Goal: Entertainment & Leisure: Consume media (video, audio)

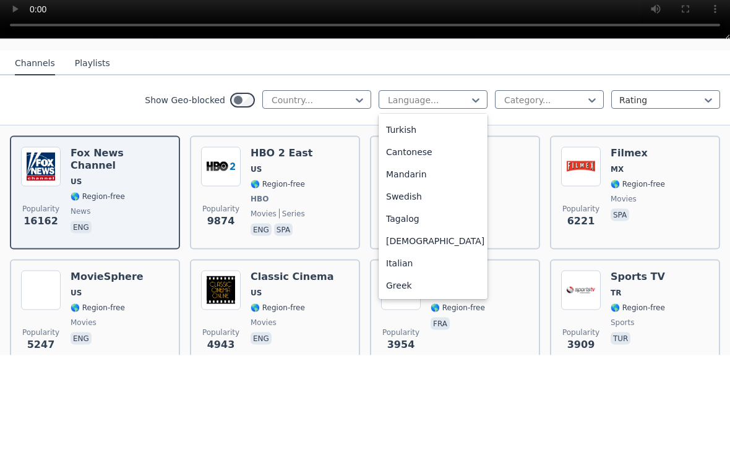
scroll to position [309, 0]
click at [393, 270] on div "Mandarin" at bounding box center [432, 281] width 109 height 22
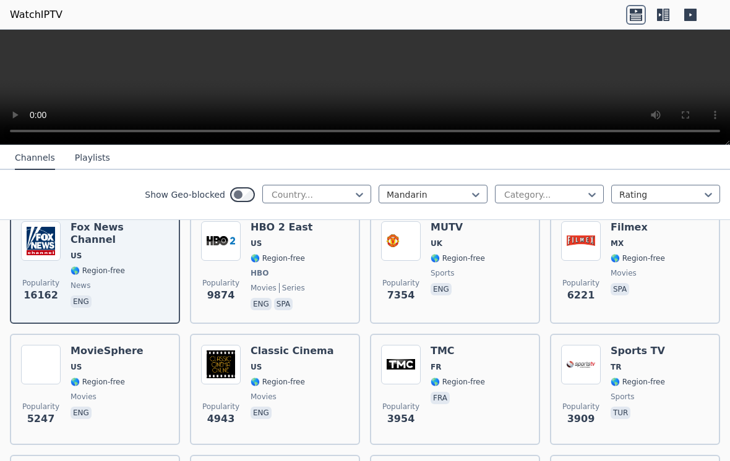
scroll to position [179, 0]
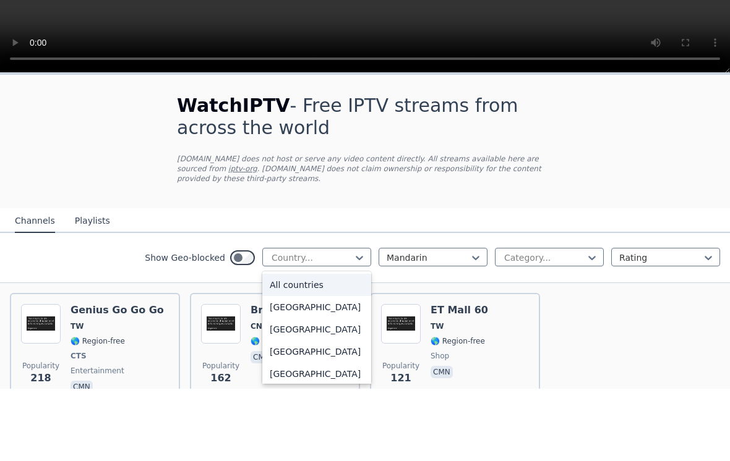
type input "*"
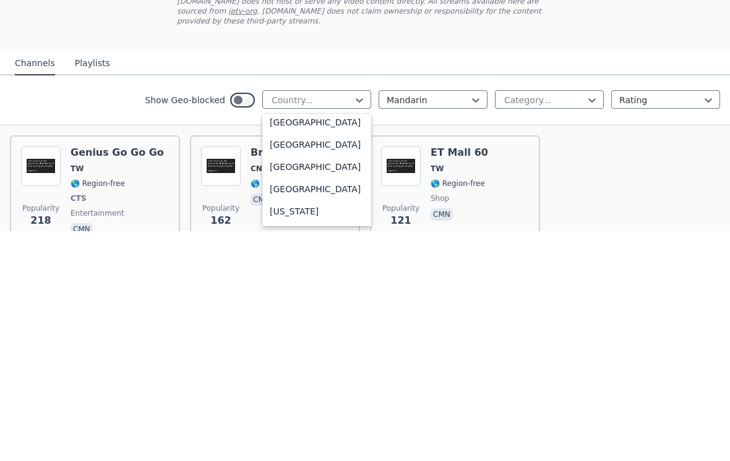
scroll to position [1628, 0]
click at [276, 365] on div "[GEOGRAPHIC_DATA]" at bounding box center [316, 376] width 109 height 22
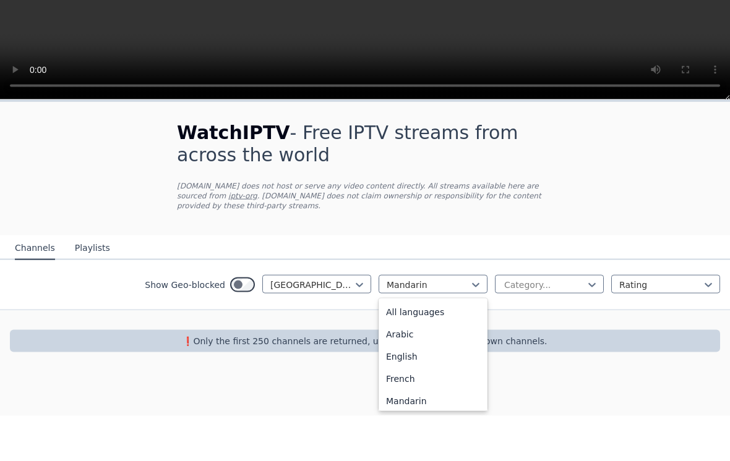
scroll to position [203, 0]
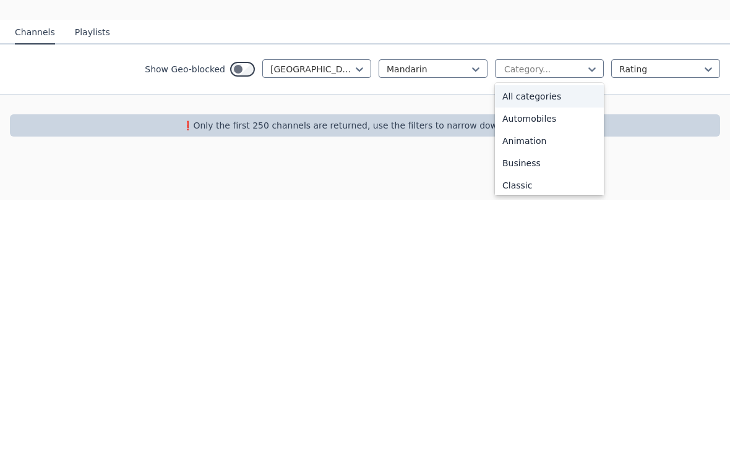
click at [551, 346] on div "All categories" at bounding box center [549, 357] width 109 height 22
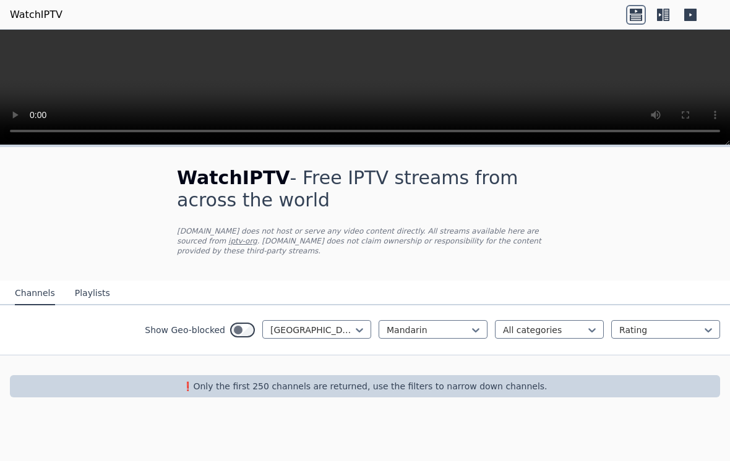
click at [20, 289] on button "Channels" at bounding box center [35, 294] width 40 height 24
click at [19, 291] on button "Channels" at bounding box center [35, 294] width 40 height 24
click at [87, 303] on button "Playlists" at bounding box center [92, 294] width 35 height 24
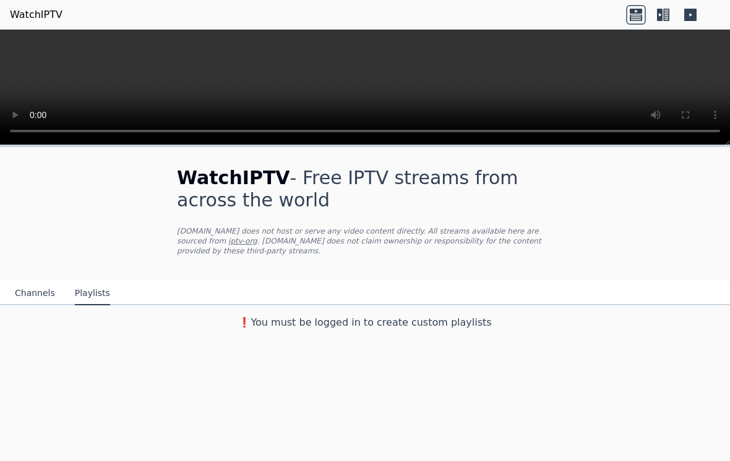
click at [296, 109] on video at bounding box center [365, 88] width 730 height 116
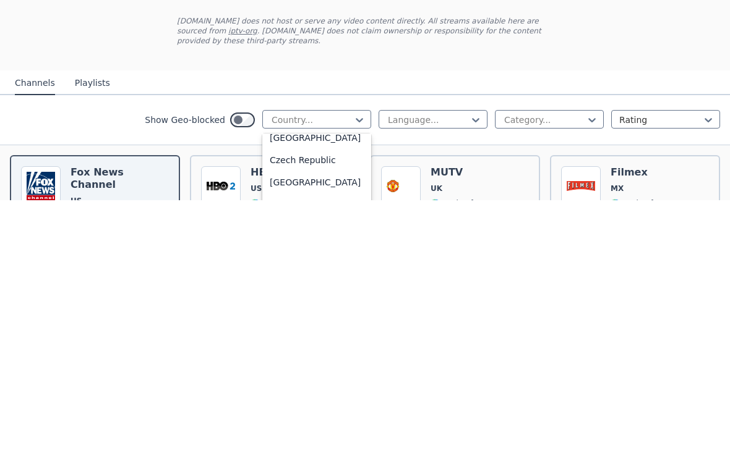
scroll to position [1053, 0]
click at [278, 391] on div "[GEOGRAPHIC_DATA]" at bounding box center [316, 402] width 109 height 22
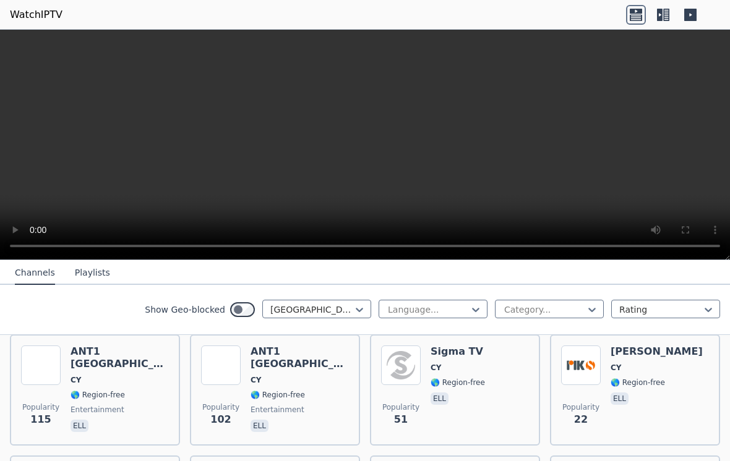
scroll to position [144, 0]
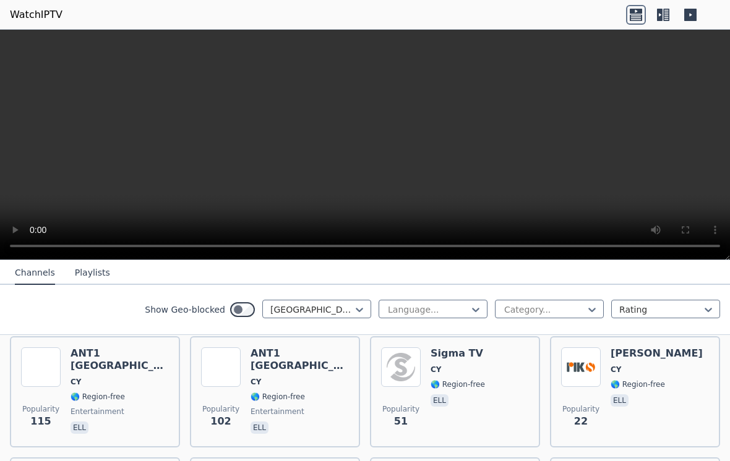
click at [71, 392] on span "🌎 Region-free" at bounding box center [98, 397] width 54 height 10
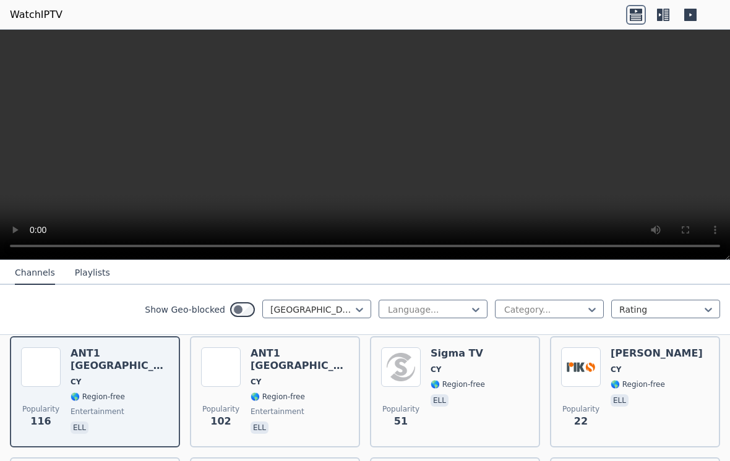
click at [434, 378] on div "Sigma TV CY 🌎 Region-free ell" at bounding box center [457, 392] width 54 height 89
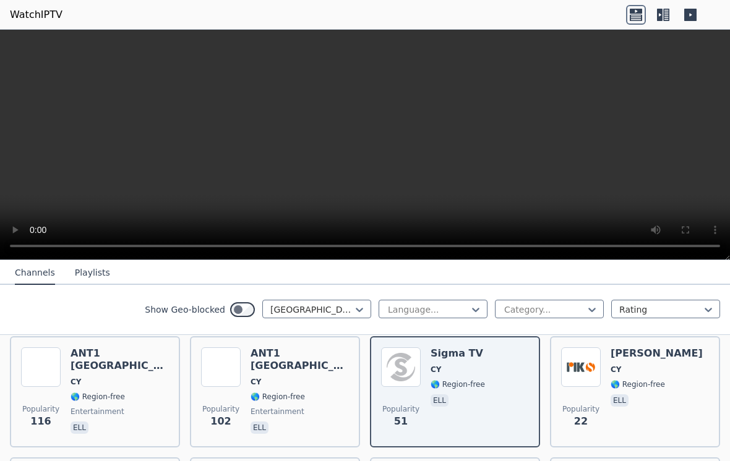
click at [600, 369] on img at bounding box center [581, 368] width 40 height 40
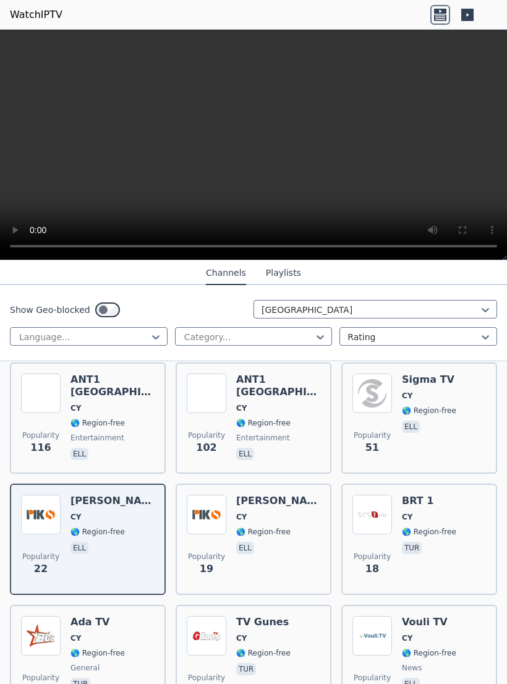
click at [481, 461] on div "Popularity 13 Vouli TV CY 🌎 Region-free news ell" at bounding box center [420, 660] width 134 height 89
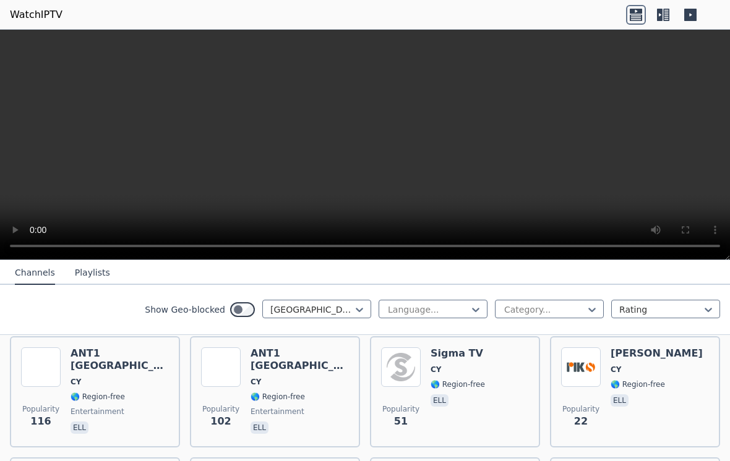
click at [577, 376] on img at bounding box center [581, 368] width 40 height 40
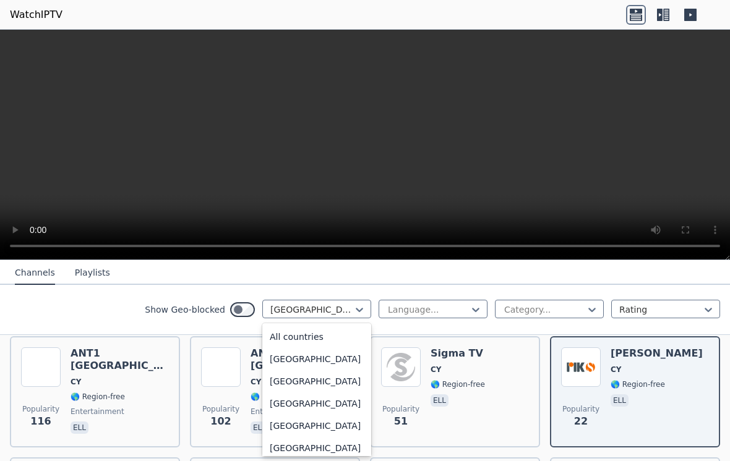
scroll to position [918, 0]
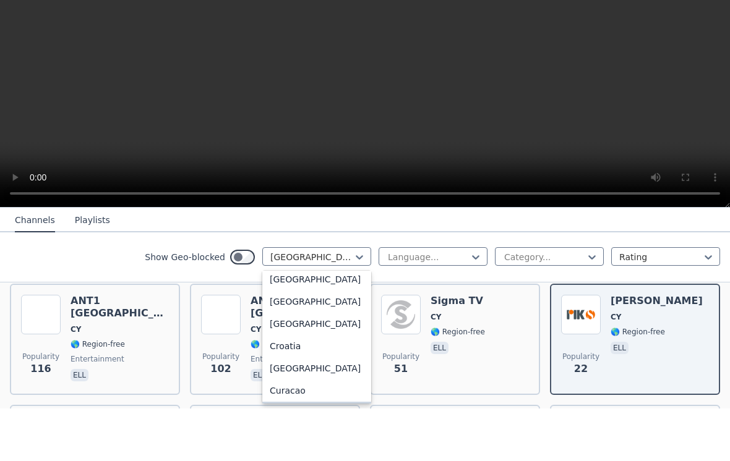
type input "******"
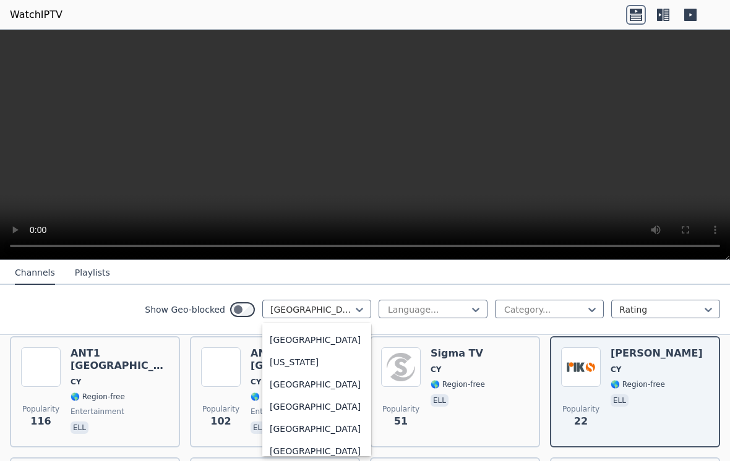
scroll to position [1688, 0]
click at [275, 307] on div "[GEOGRAPHIC_DATA]" at bounding box center [316, 296] width 109 height 22
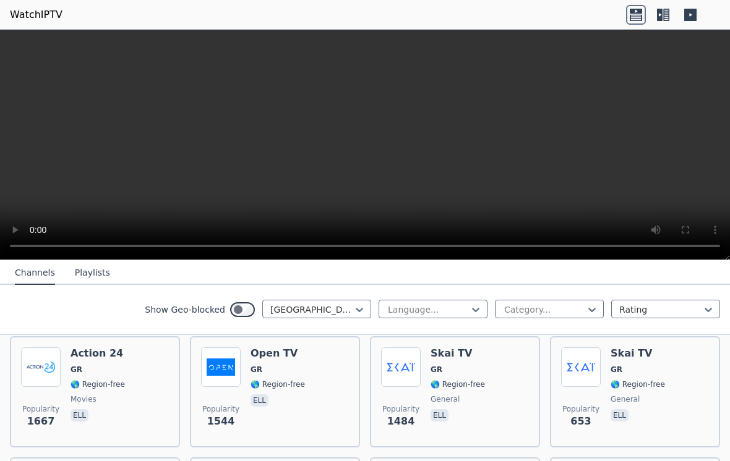
click at [60, 368] on img at bounding box center [41, 368] width 40 height 40
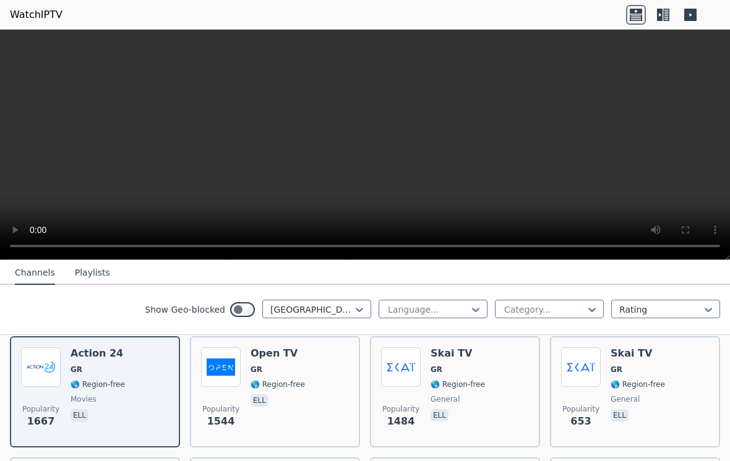
click at [429, 382] on div "Popularity 1484 Skai TV GR 🌎 Region-free general ell" at bounding box center [455, 392] width 148 height 89
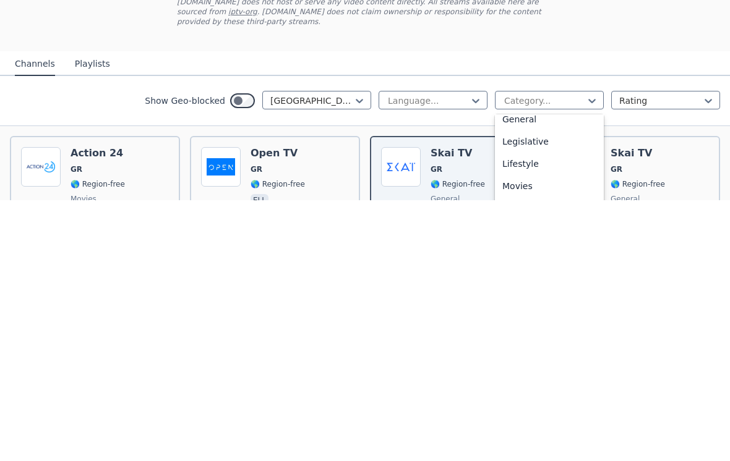
scroll to position [277, 0]
click at [513, 435] on div "Movies" at bounding box center [549, 446] width 109 height 22
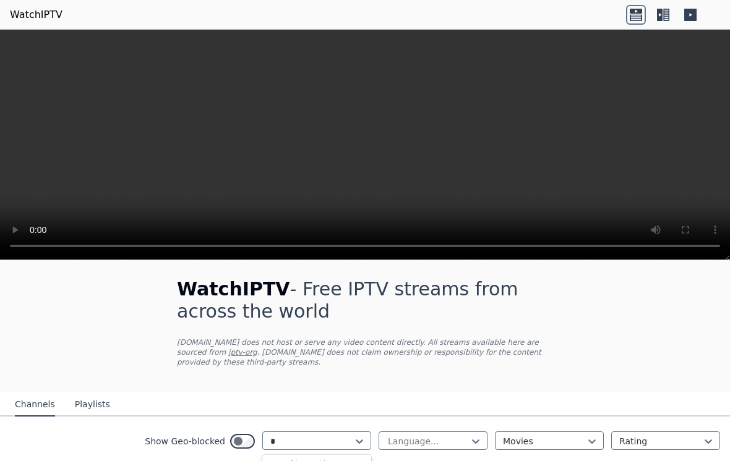
type input "*"
click at [96, 141] on video at bounding box center [365, 145] width 730 height 231
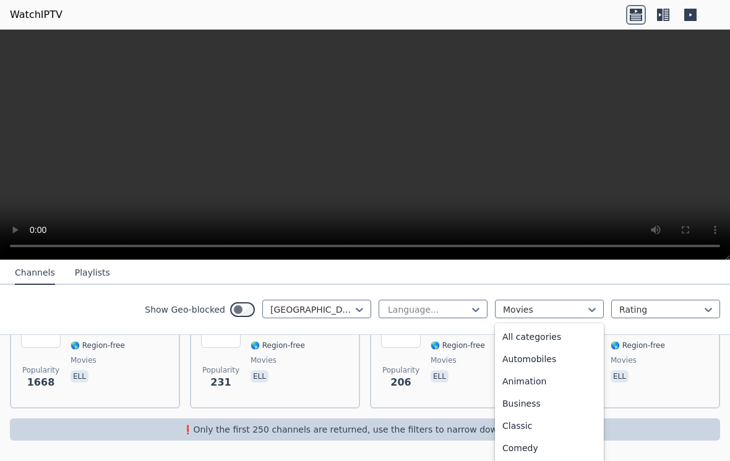
click at [516, 335] on div "All categories" at bounding box center [549, 337] width 109 height 22
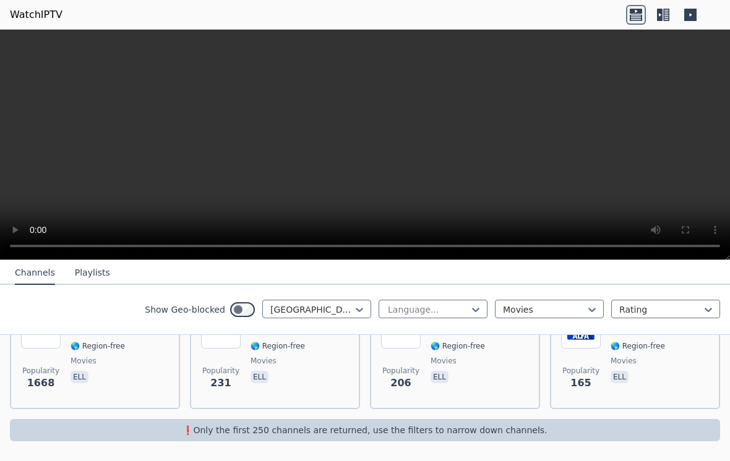
scroll to position [182, 0]
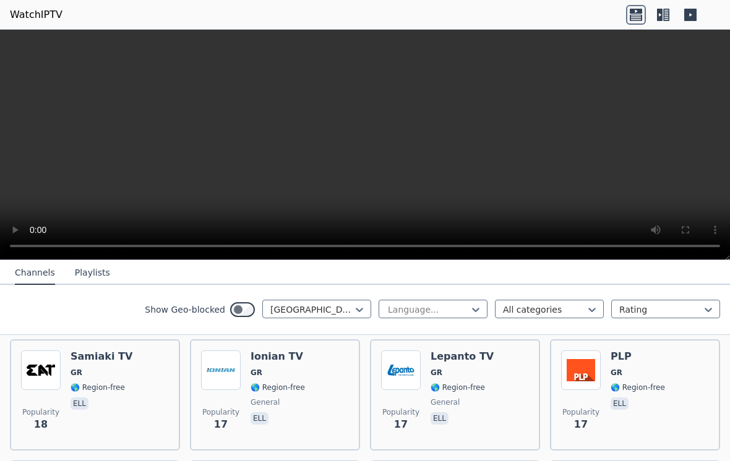
scroll to position [2327, 0]
click at [78, 182] on video at bounding box center [365, 145] width 730 height 231
click at [79, 190] on video at bounding box center [365, 145] width 730 height 231
click at [328, 155] on video at bounding box center [365, 145] width 730 height 231
click at [321, 179] on video at bounding box center [365, 145] width 730 height 231
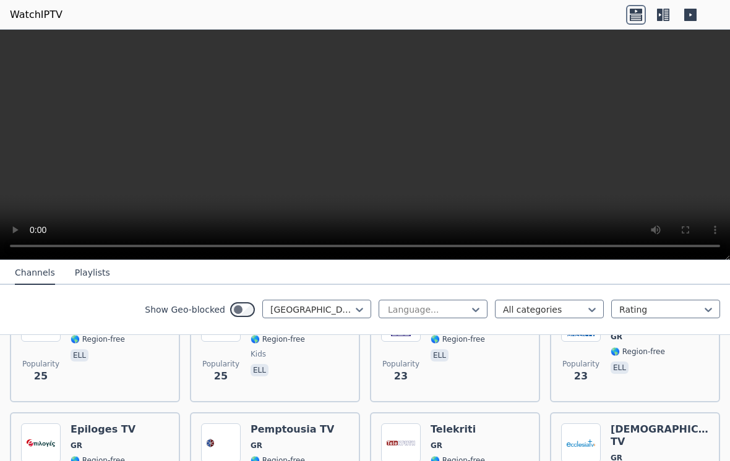
scroll to position [1790, 0]
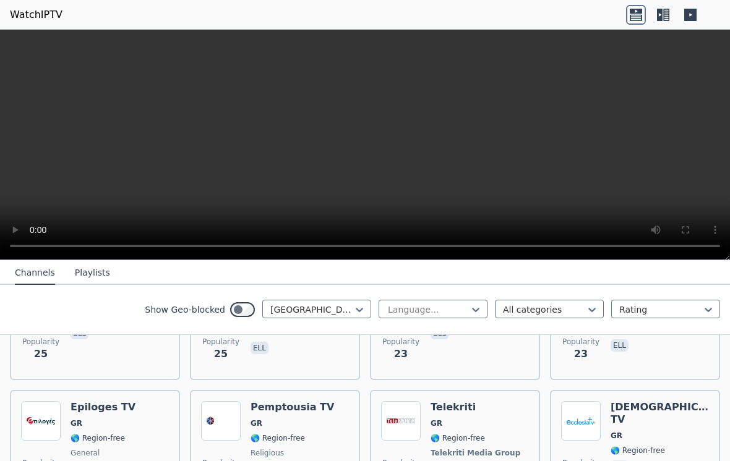
click at [240, 408] on img at bounding box center [221, 421] width 40 height 40
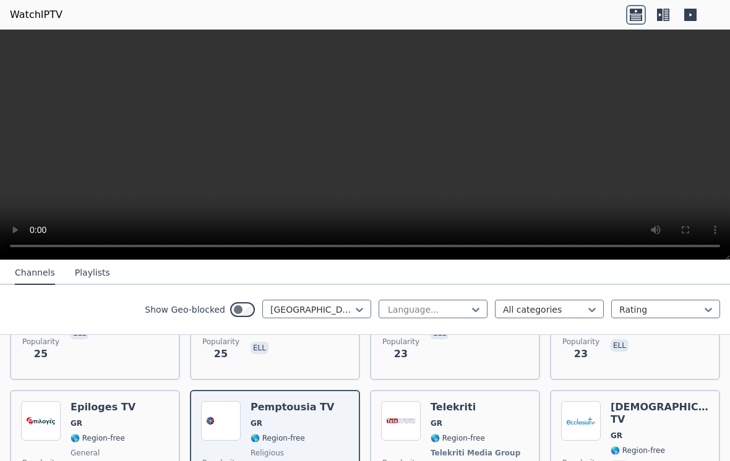
click at [419, 408] on img at bounding box center [401, 421] width 40 height 40
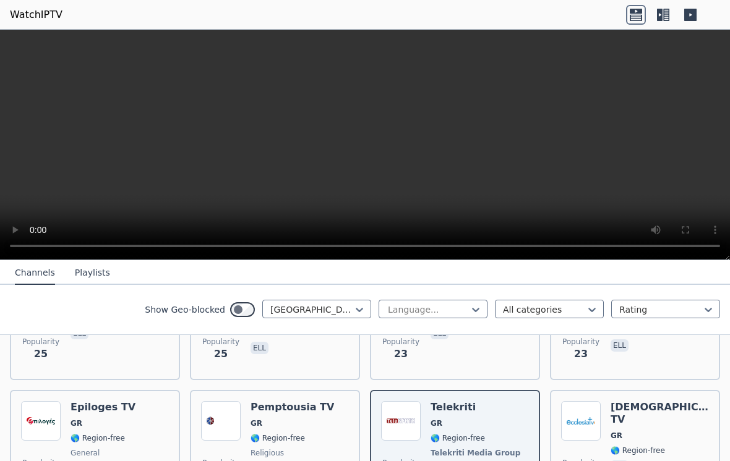
click at [618, 431] on span "GR" at bounding box center [616, 436] width 12 height 10
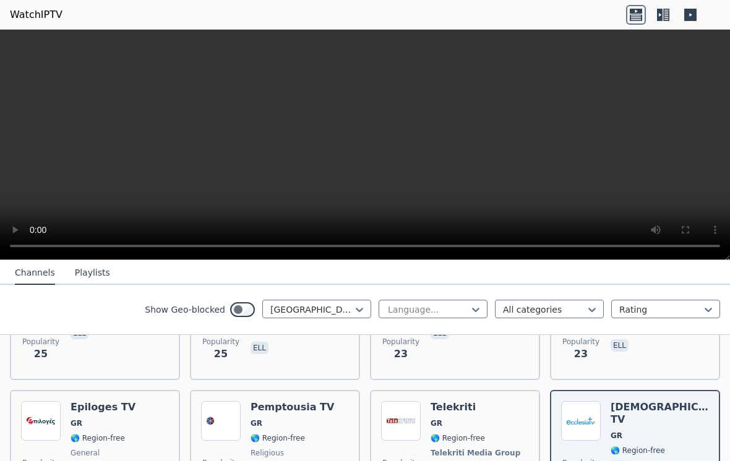
click at [77, 422] on span "GR" at bounding box center [77, 424] width 12 height 10
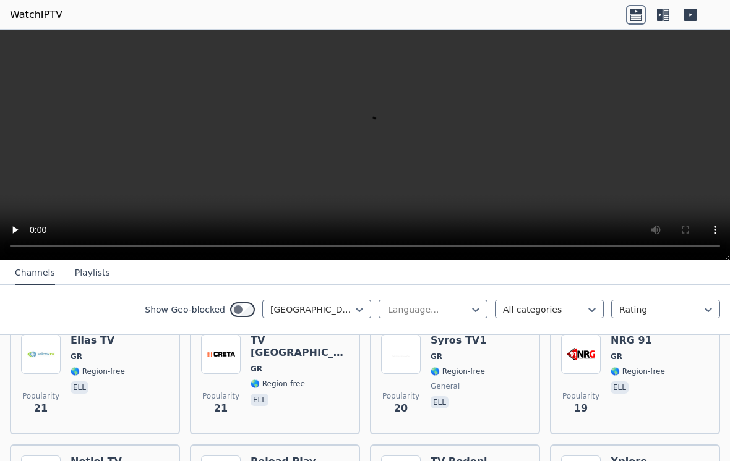
scroll to position [1978, 0]
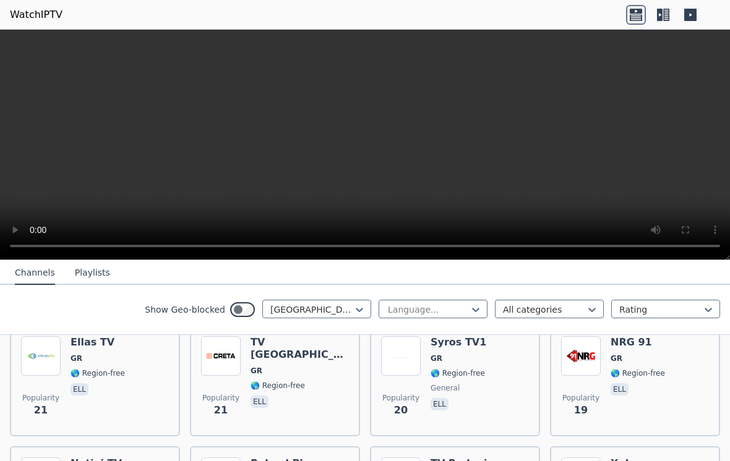
click at [68, 379] on div "Popularity 21 Ellas TV GR 🌎 Region-free ell" at bounding box center [95, 380] width 148 height 89
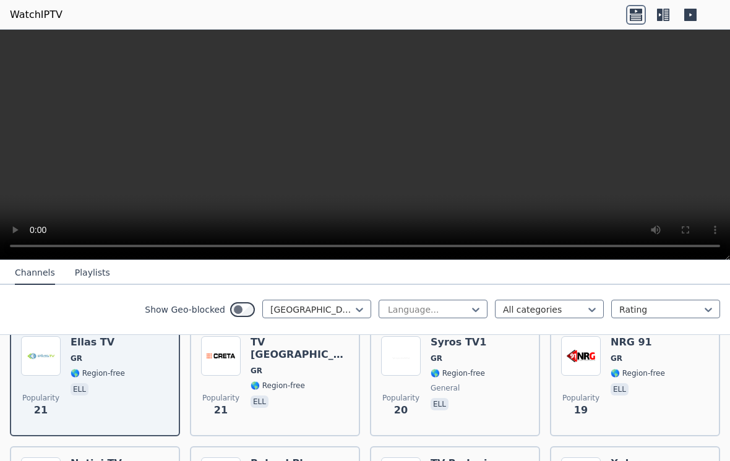
click at [434, 374] on span "🌎 Region-free" at bounding box center [457, 374] width 54 height 10
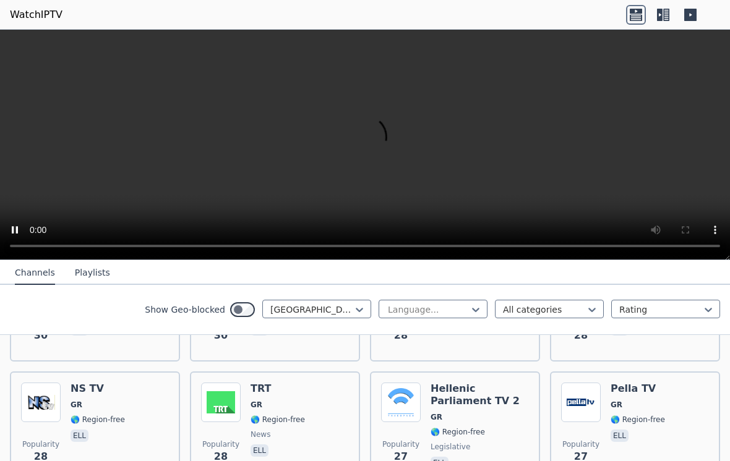
scroll to position [1444, 0]
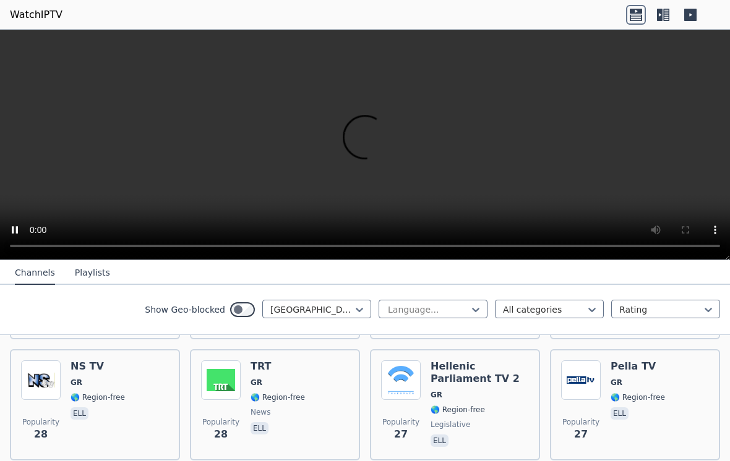
click at [75, 363] on h6 "NS TV" at bounding box center [98, 367] width 54 height 12
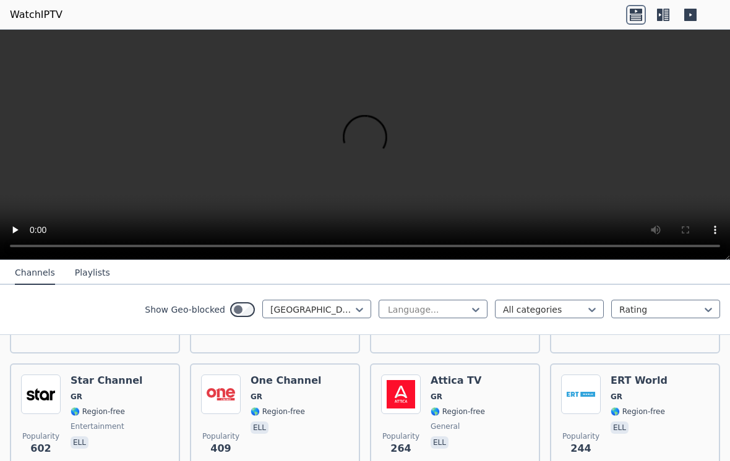
scroll to position [237, 0]
click at [60, 380] on img at bounding box center [41, 395] width 40 height 40
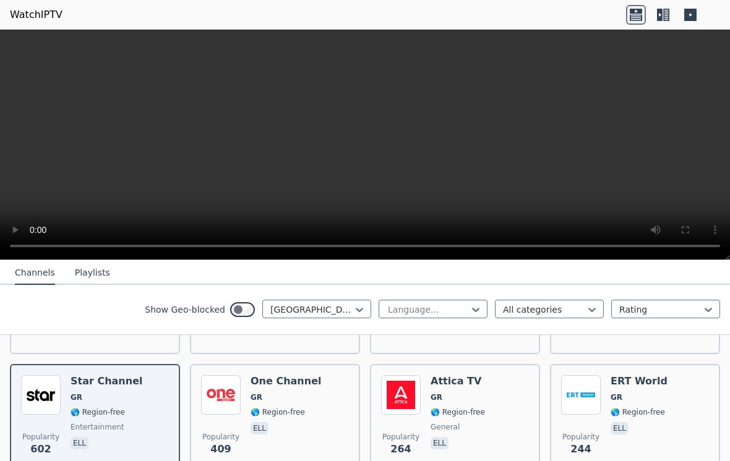
click at [250, 410] on div "Popularity 409 One Channel GR 🌎 Region-free ell" at bounding box center [275, 419] width 148 height 89
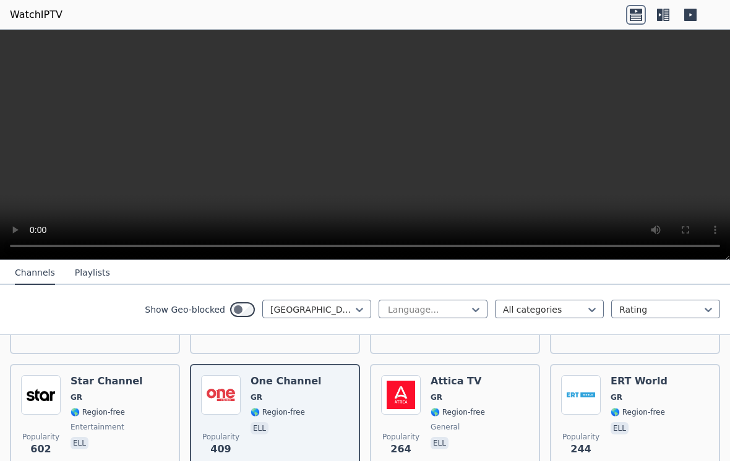
click at [598, 404] on img at bounding box center [581, 395] width 40 height 40
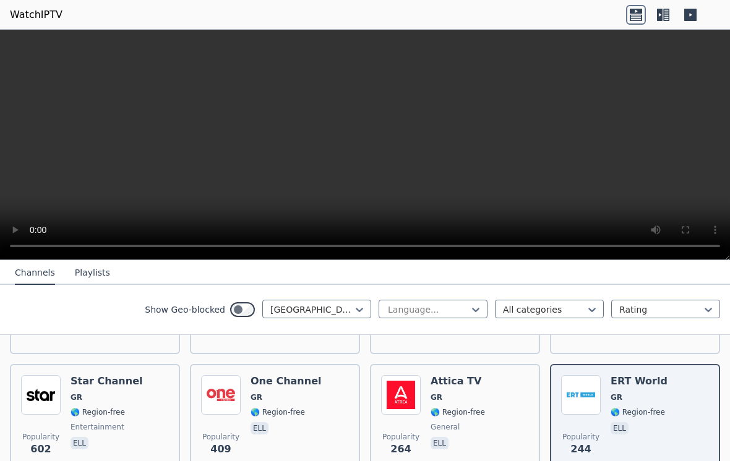
click at [419, 411] on img at bounding box center [401, 395] width 40 height 40
